Goal: Task Accomplishment & Management: Use online tool/utility

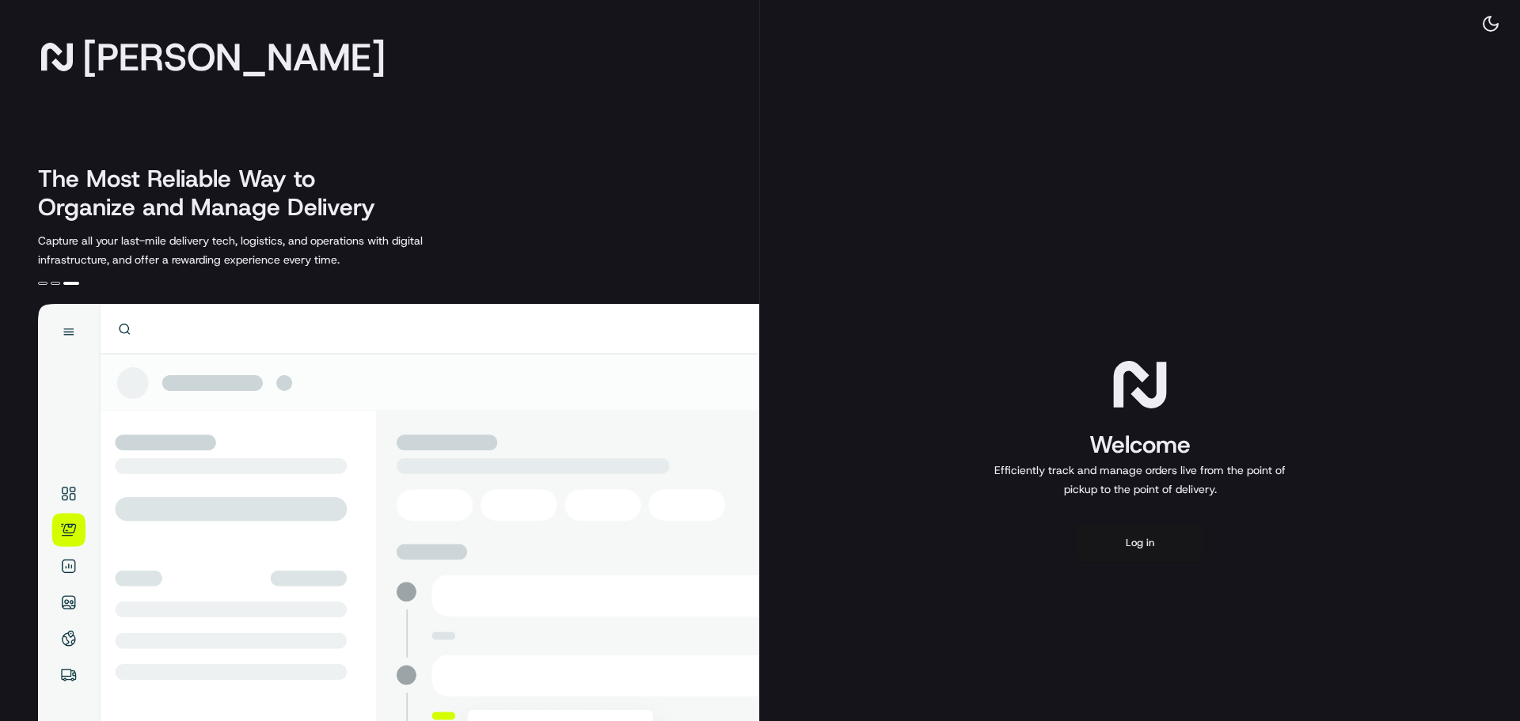
click at [1147, 530] on button "Log in" at bounding box center [1140, 543] width 127 height 38
